Goal: Information Seeking & Learning: Learn about a topic

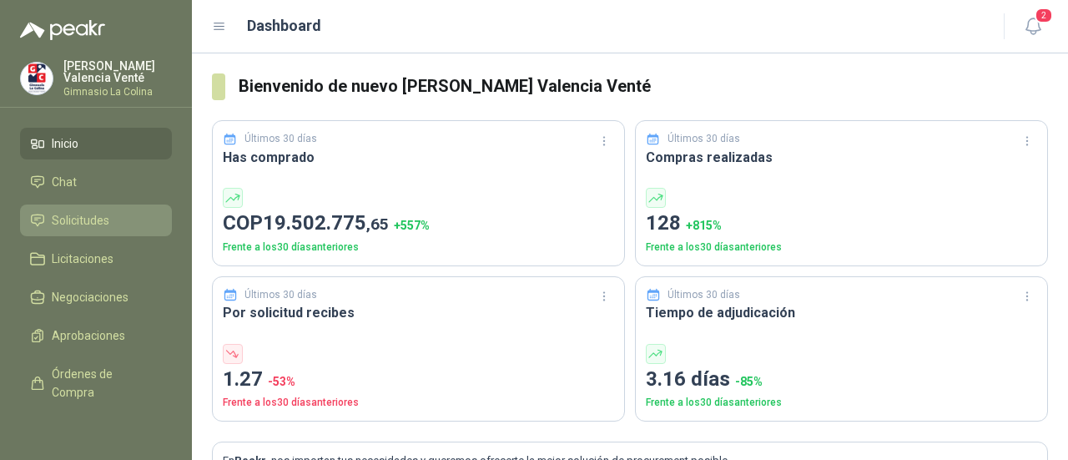
click at [47, 201] on ul "Inicio Chat Solicitudes Licitaciones Negociaciones Aprobaciones Órdenes de Comp…" at bounding box center [96, 274] width 192 height 292
click at [44, 222] on icon at bounding box center [37, 220] width 15 height 15
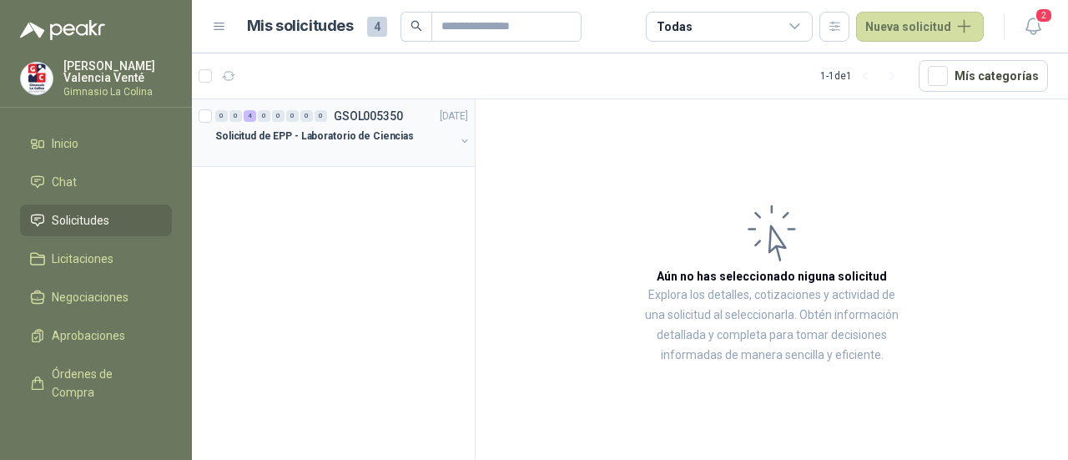
click at [267, 138] on p "Solicitud de EPP - Laboratorio de Ciencias" at bounding box center [314, 136] width 198 height 16
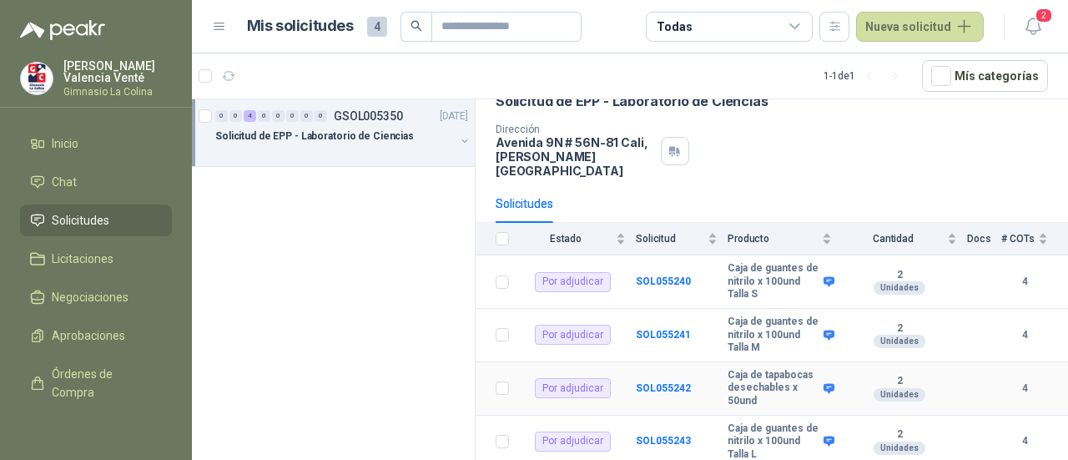
scroll to position [110, 0]
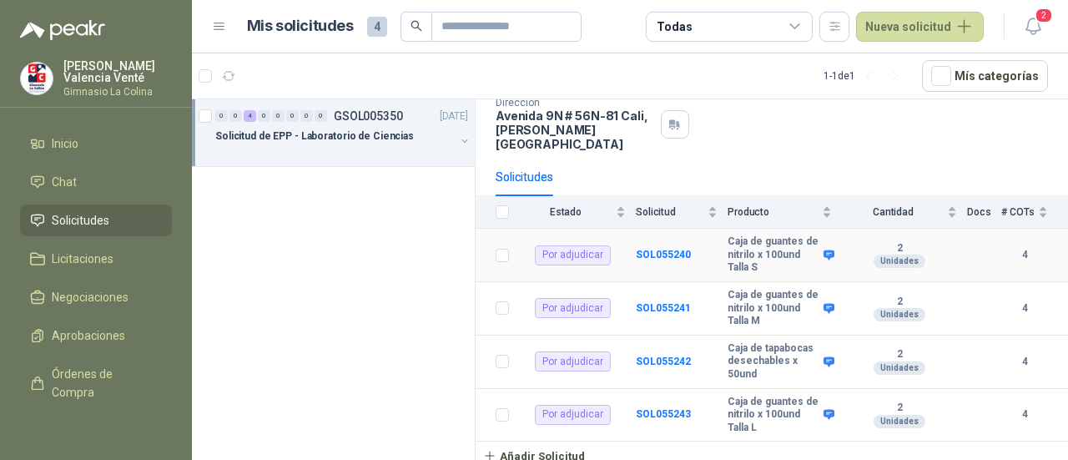
click at [1003, 247] on b "4" at bounding box center [1024, 255] width 47 height 16
click at [1011, 247] on b "4" at bounding box center [1024, 255] width 47 height 16
click at [1007, 206] on span "# COTs" at bounding box center [1017, 212] width 33 height 12
click at [1012, 248] on td "4" at bounding box center [1034, 255] width 67 height 53
click at [653, 229] on td "SOL055240" at bounding box center [682, 255] width 92 height 53
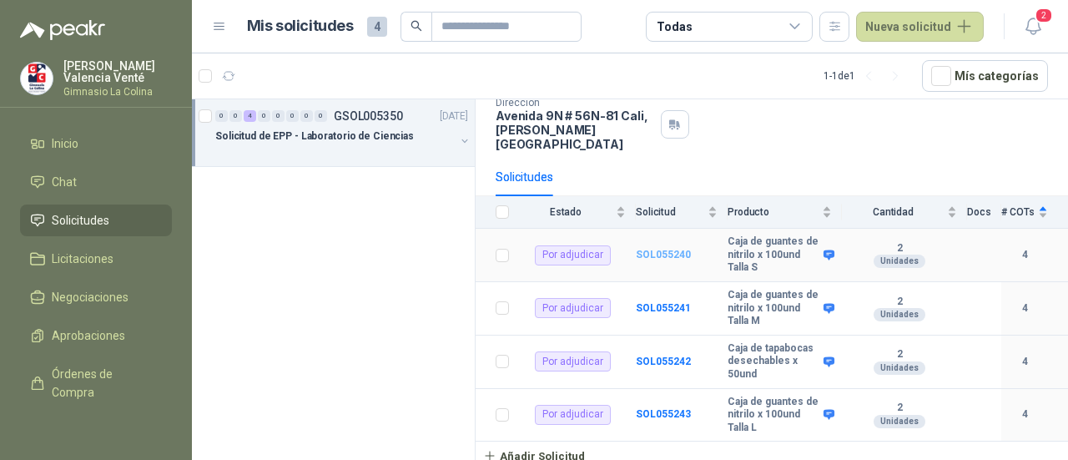
click at [656, 249] on b "SOL055240" at bounding box center [663, 255] width 55 height 12
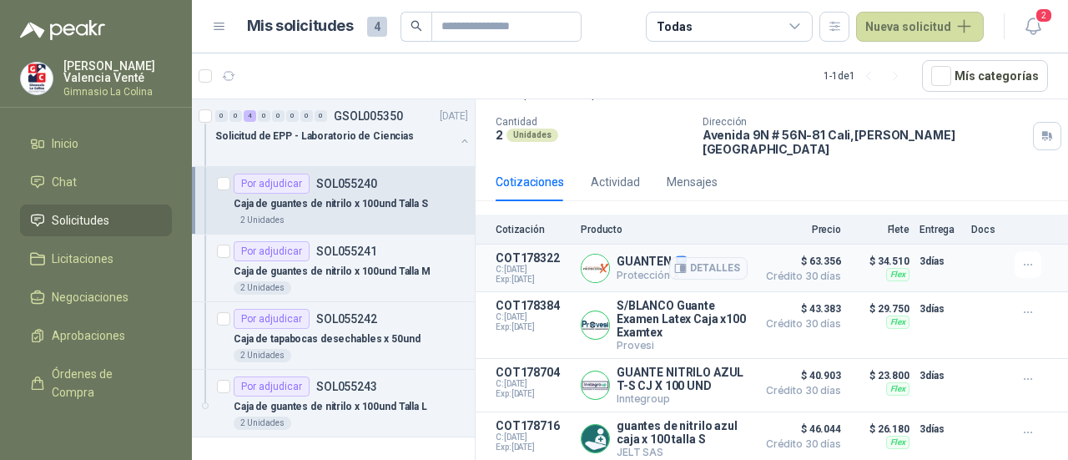
scroll to position [111, 0]
click at [334, 254] on p "SOL055241" at bounding box center [346, 251] width 61 height 12
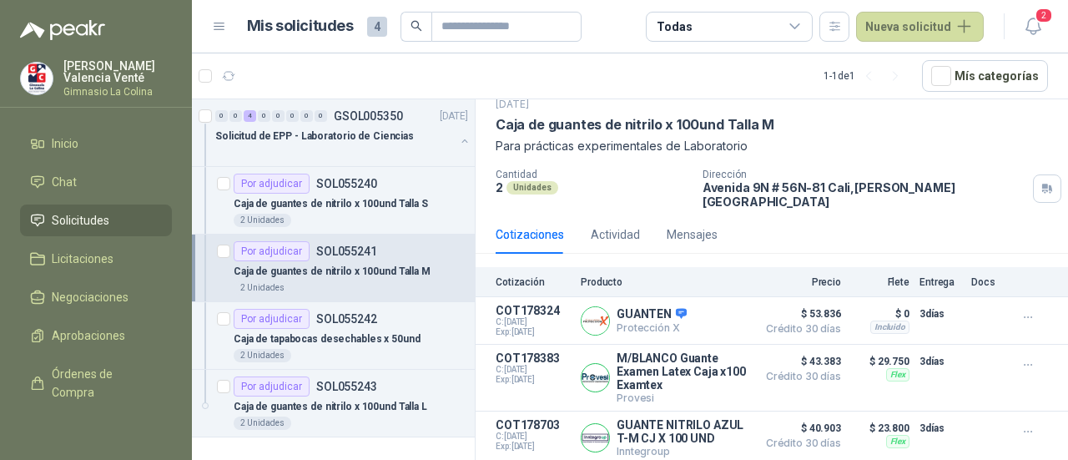
scroll to position [111, 0]
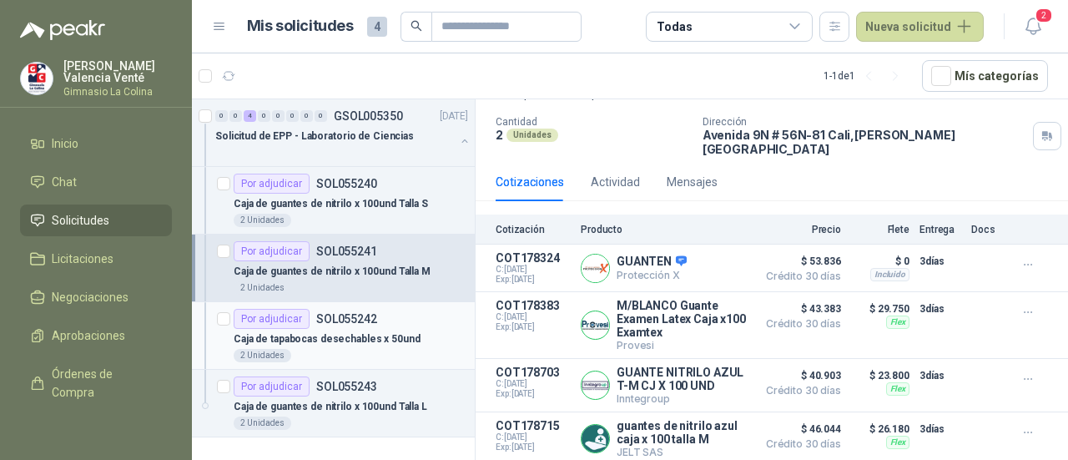
click at [335, 338] on p "Caja de tapabocas desechables x 50und" at bounding box center [327, 339] width 187 height 16
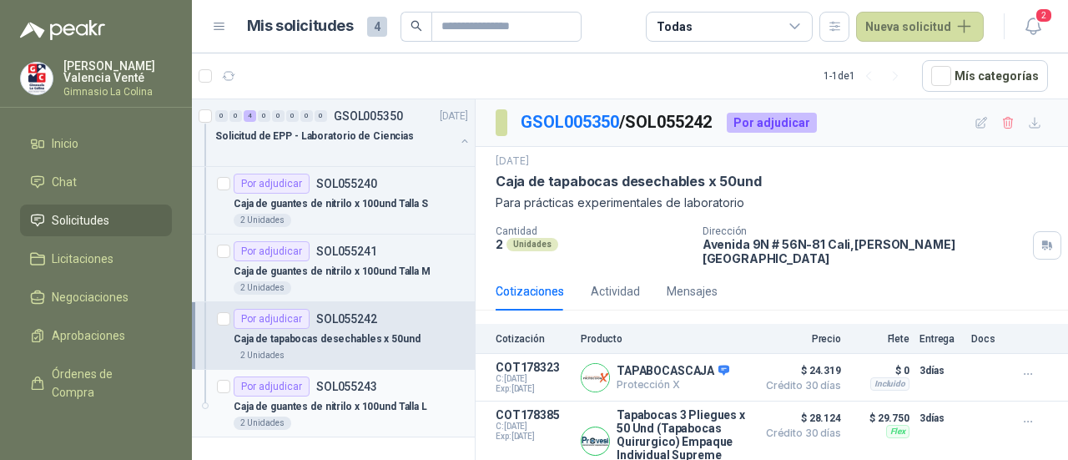
click at [349, 399] on p "Caja de guantes de nitrilo x 100und Talla L" at bounding box center [330, 407] width 193 height 16
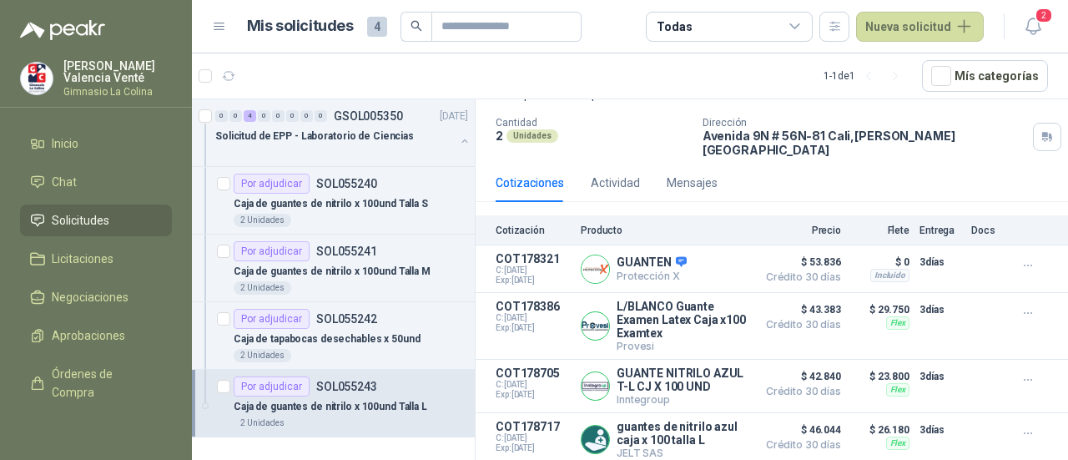
scroll to position [111, 0]
click at [344, 331] on p "Caja de tapabocas desechables x 50und" at bounding box center [327, 339] width 187 height 16
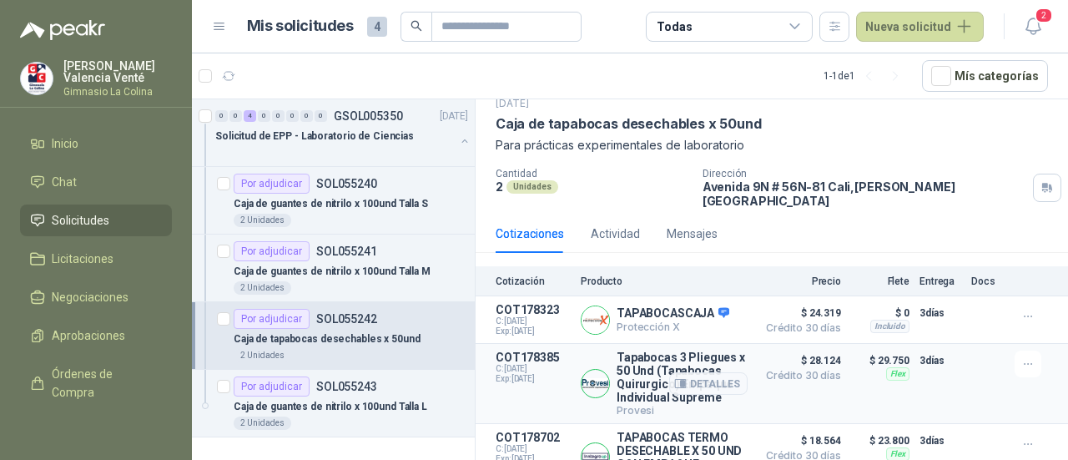
scroll to position [83, 0]
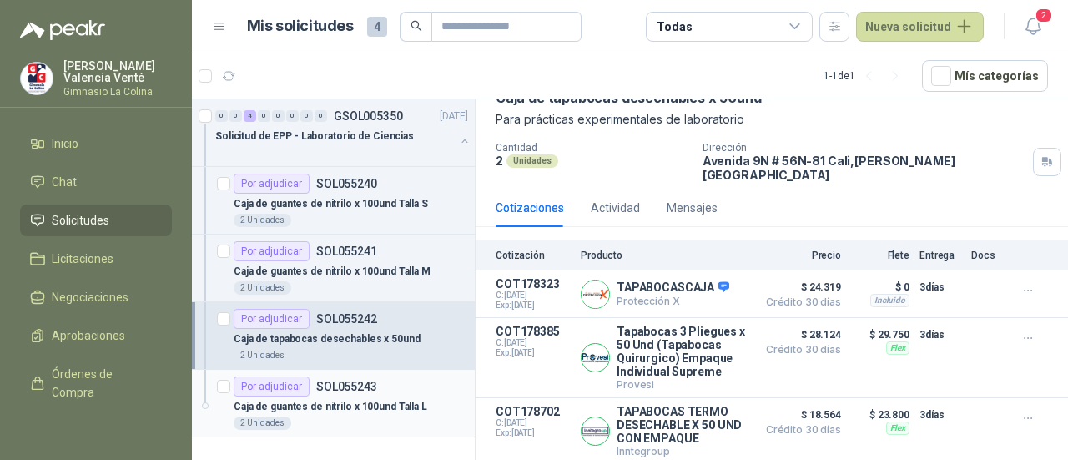
click at [321, 408] on p "Caja de guantes de nitrilo x 100und Talla L" at bounding box center [330, 407] width 193 height 16
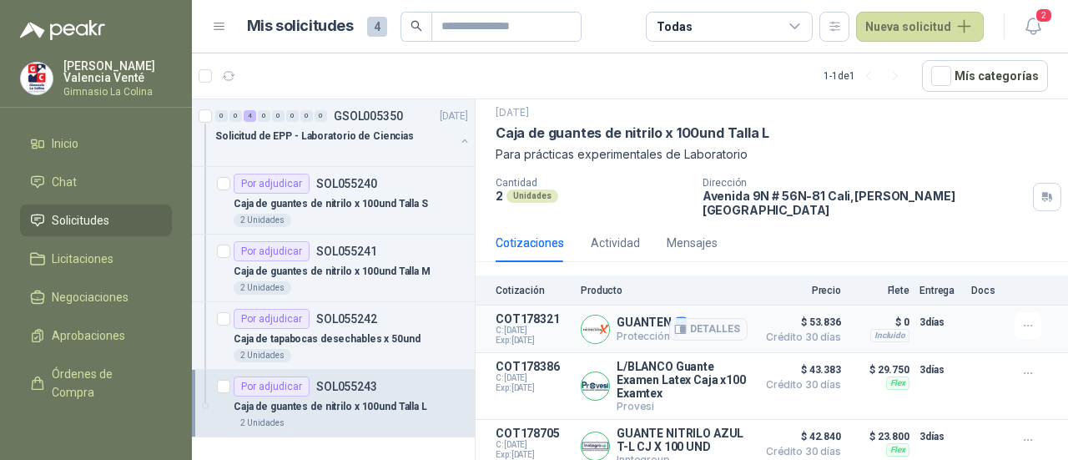
scroll to position [83, 0]
